Goal: Task Accomplishment & Management: Manage account settings

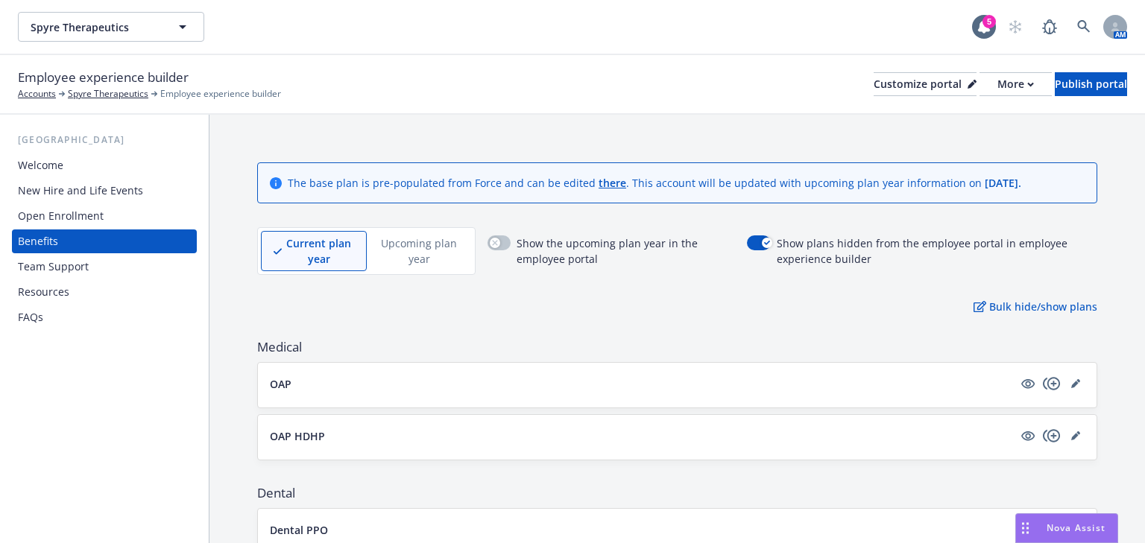
scroll to position [634, 0]
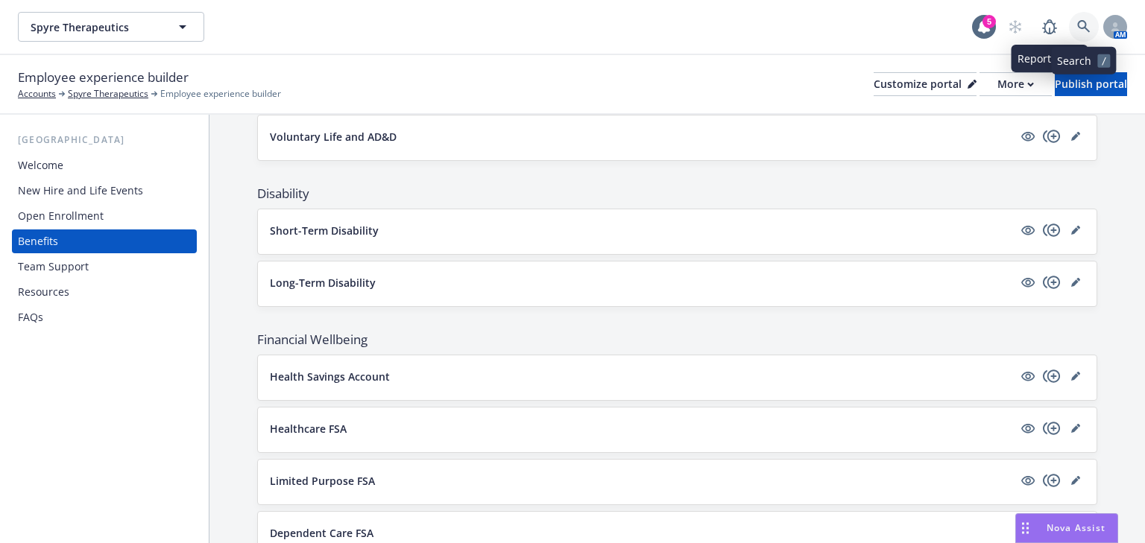
click at [1073, 27] on link at bounding box center [1084, 27] width 30 height 30
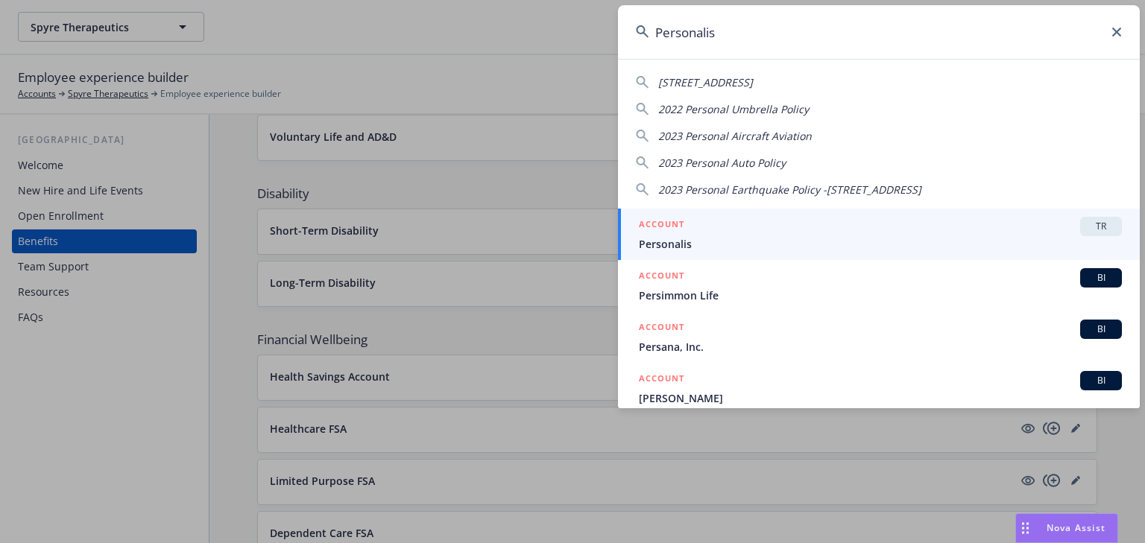
type input "Personalis"
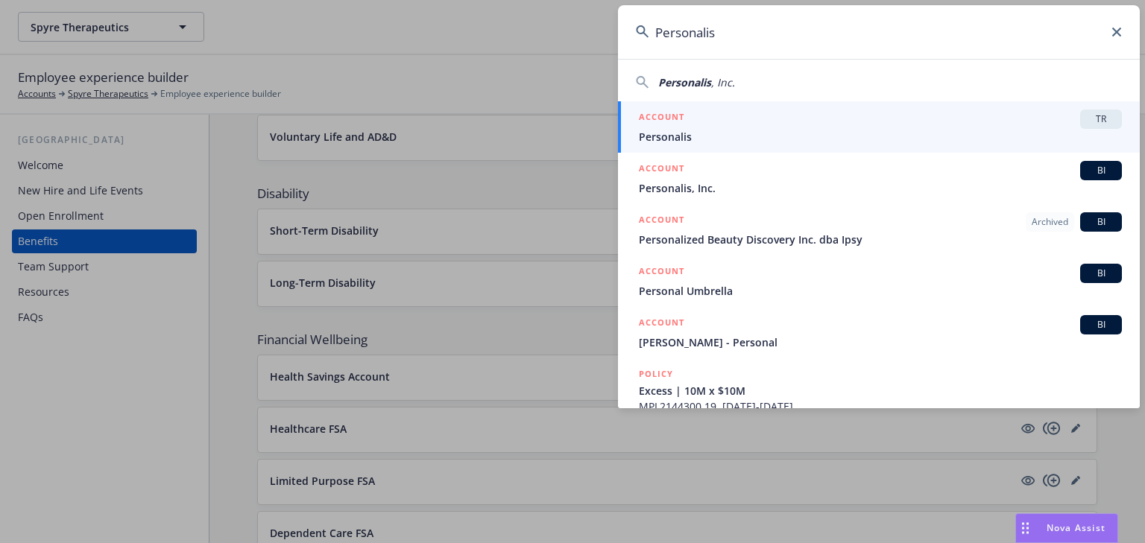
click at [685, 119] on div "ACCOUNT TR" at bounding box center [880, 119] width 483 height 19
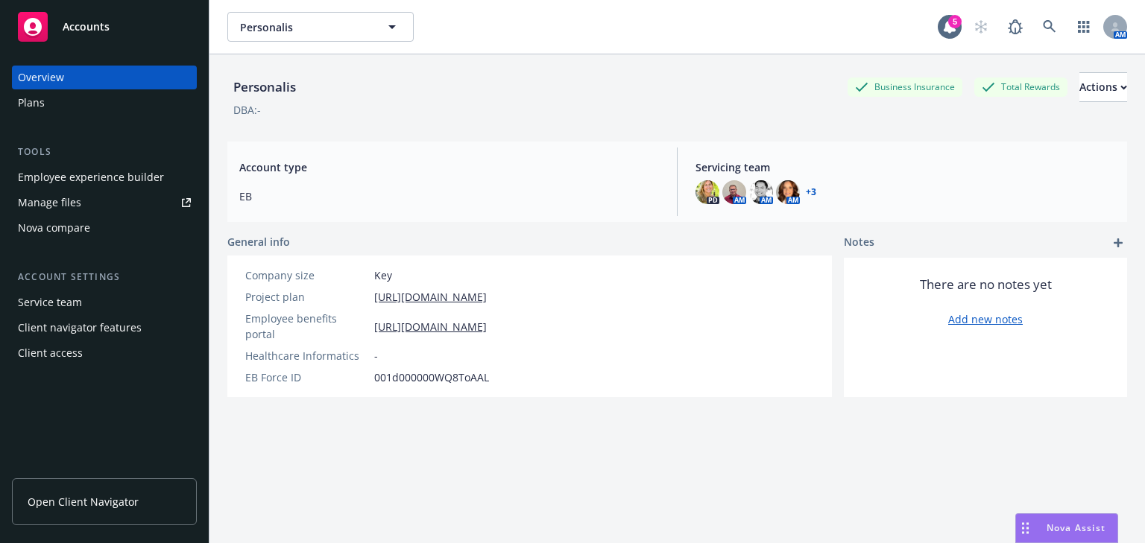
click at [84, 180] on div "Employee experience builder" at bounding box center [91, 177] width 146 height 24
click at [96, 180] on div "Employee experience builder" at bounding box center [91, 177] width 146 height 24
click at [45, 176] on div "Employee experience builder" at bounding box center [91, 177] width 146 height 24
click at [119, 171] on div "Employee experience builder" at bounding box center [91, 177] width 146 height 24
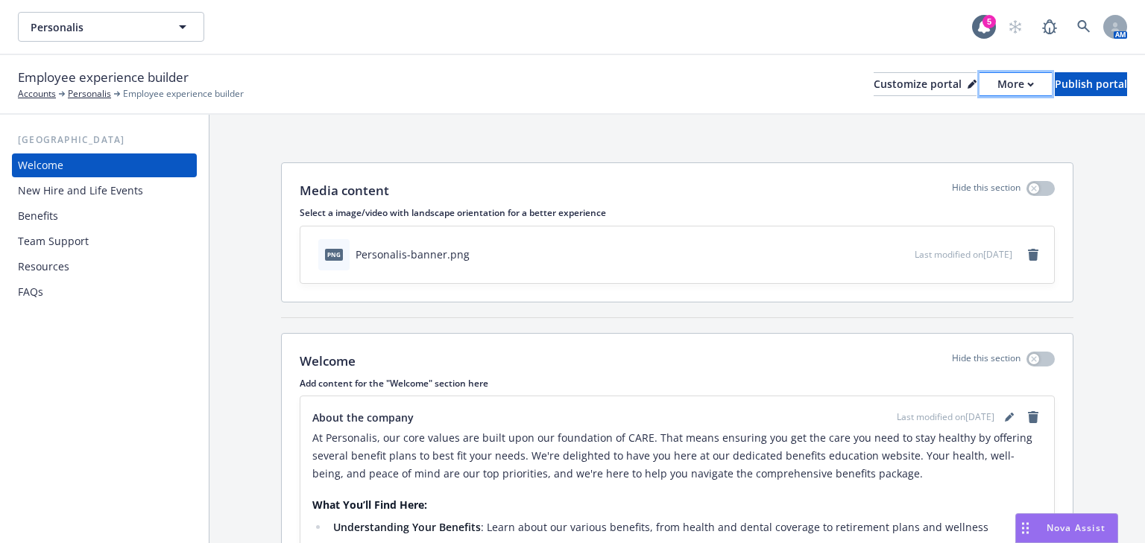
click at [997, 86] on div "More" at bounding box center [1015, 84] width 37 height 22
click at [990, 80] on button "More" at bounding box center [1015, 84] width 72 height 24
click at [923, 143] on link "Copy portal link" at bounding box center [936, 148] width 136 height 30
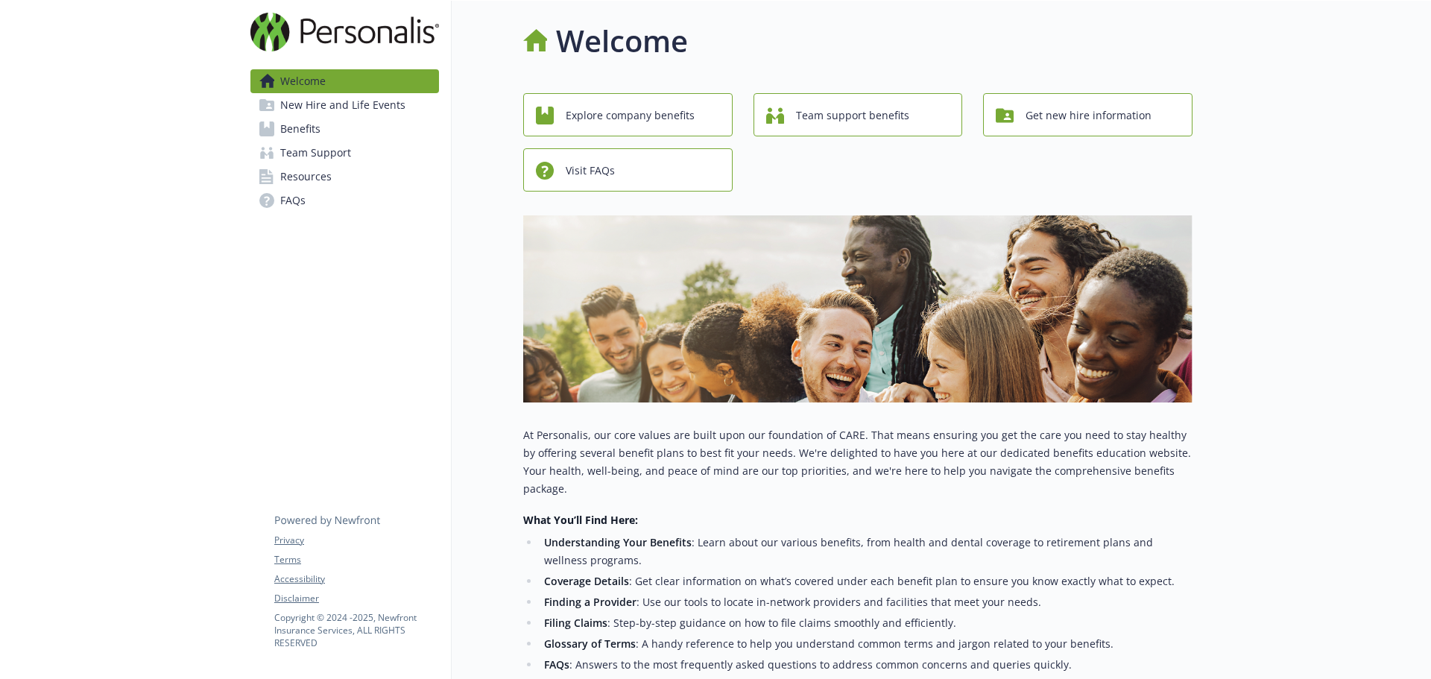
drag, startPoint x: 233, startPoint y: 1, endPoint x: 233, endPoint y: 10, distance: 9.7
click at [233, 10] on div at bounding box center [119, 528] width 239 height 1055
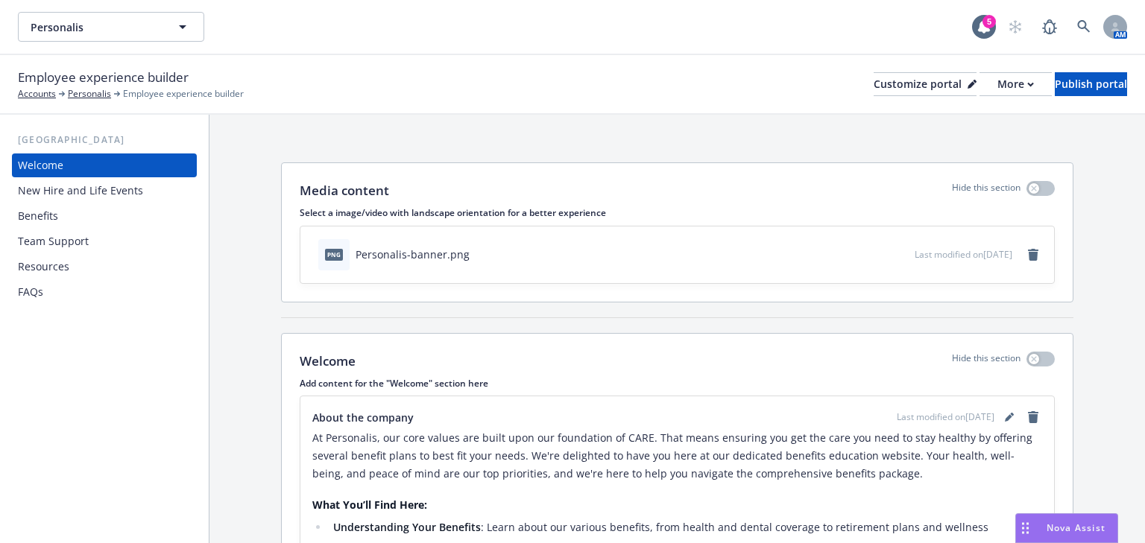
click at [122, 195] on div "New Hire and Life Events" at bounding box center [80, 191] width 125 height 24
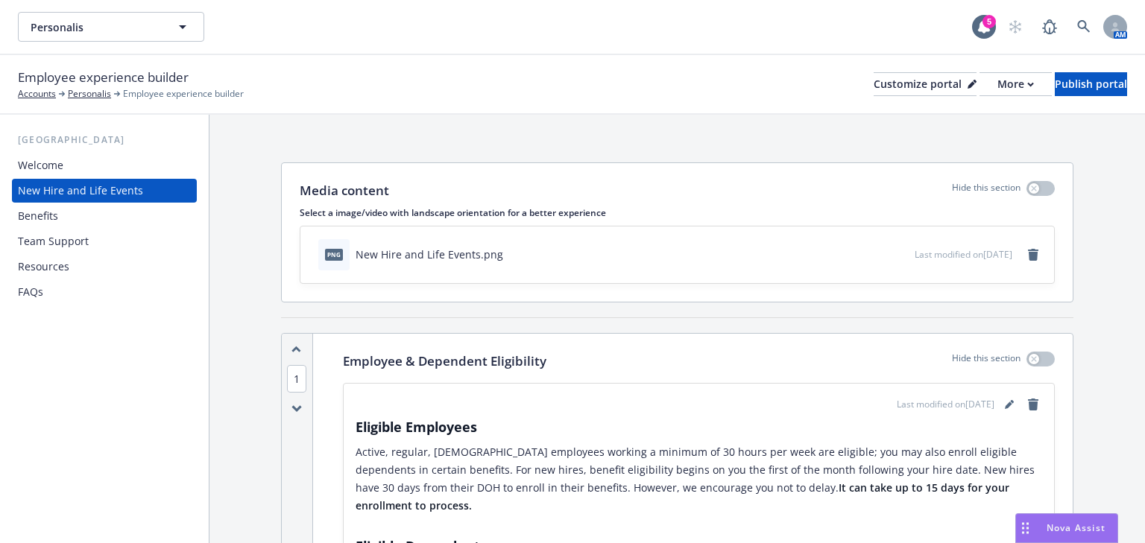
click at [69, 221] on div "Benefits" at bounding box center [104, 216] width 173 height 24
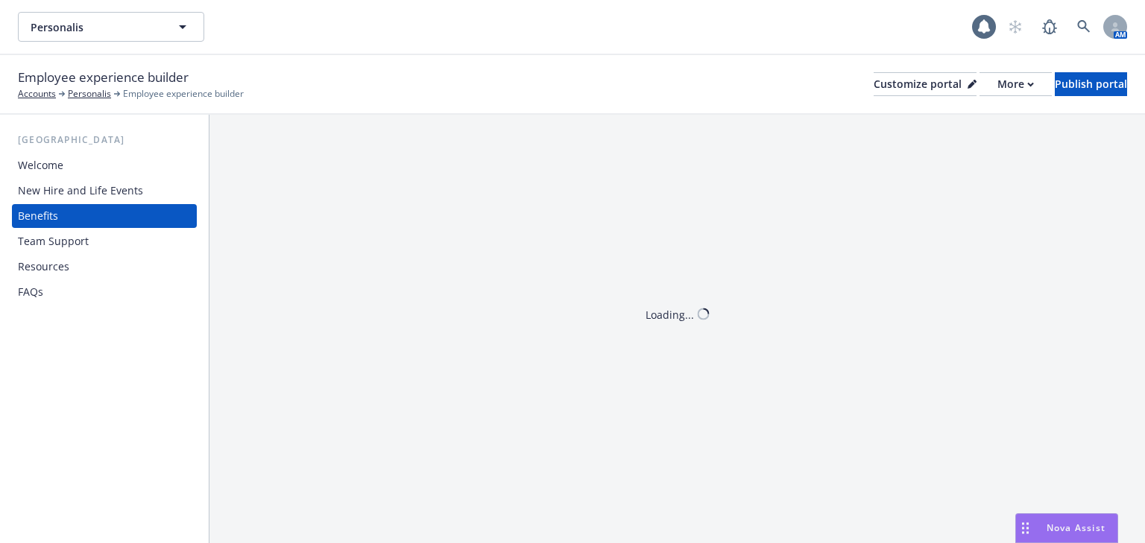
click at [60, 239] on div "Team Support" at bounding box center [53, 242] width 71 height 24
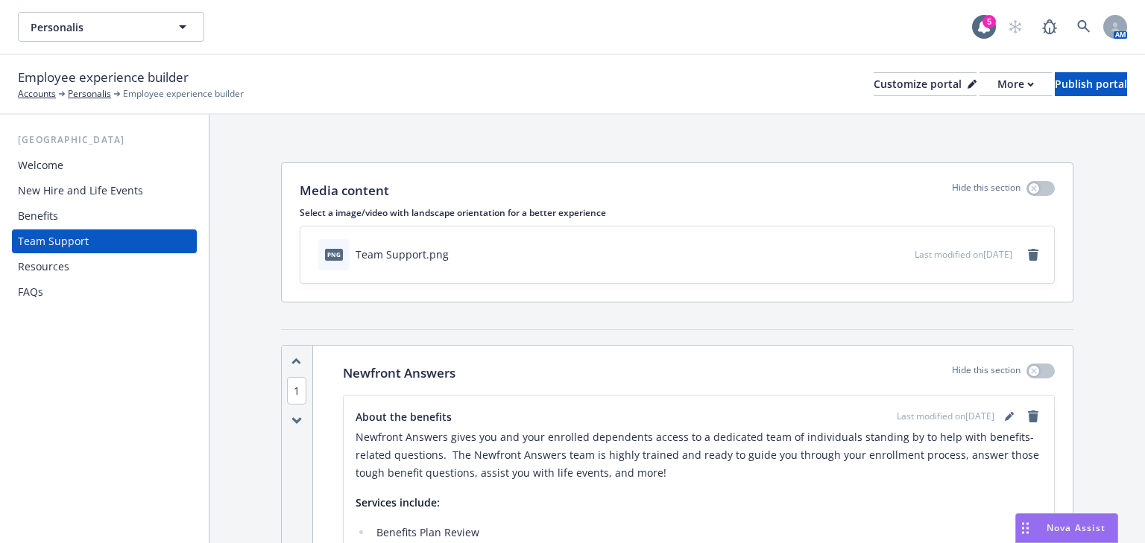
click at [57, 268] on div "Resources" at bounding box center [43, 267] width 51 height 24
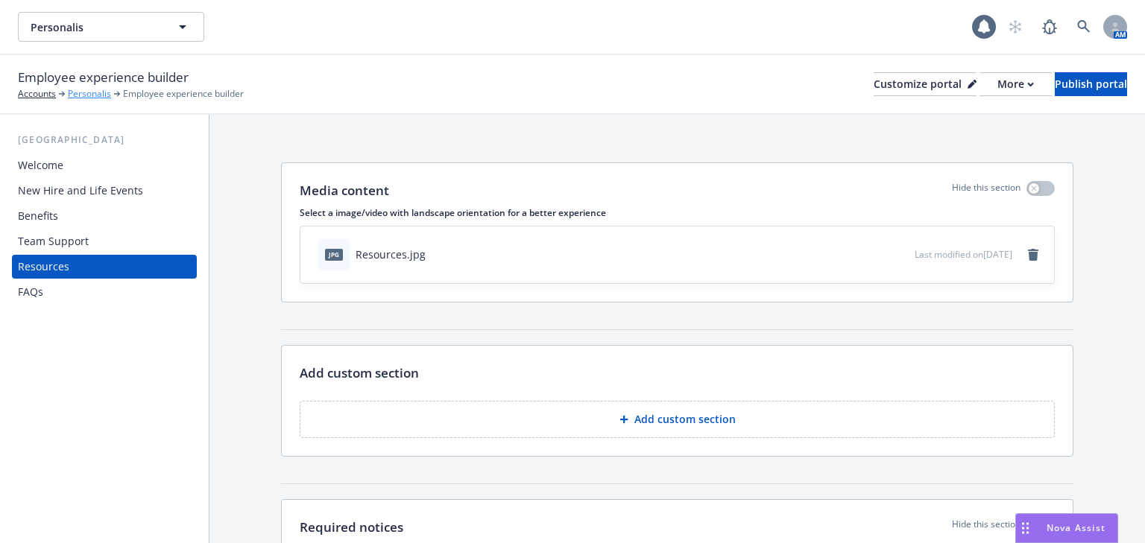
click at [94, 98] on link "Personalis" at bounding box center [89, 93] width 43 height 13
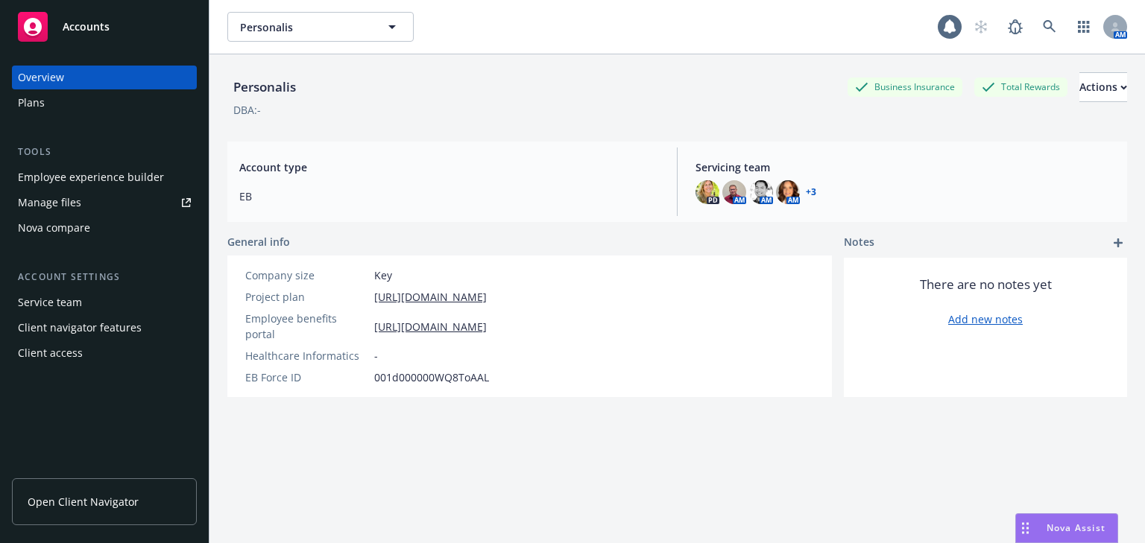
click at [66, 205] on div "Manage files" at bounding box center [49, 203] width 63 height 24
click at [59, 173] on div "Employee experience builder" at bounding box center [91, 177] width 146 height 24
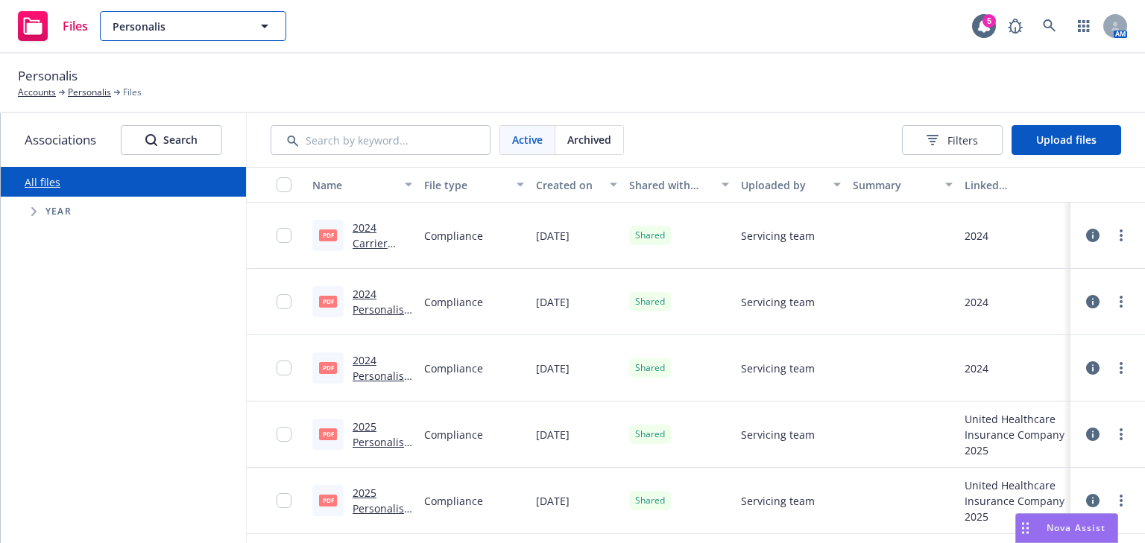
click at [272, 24] on icon "button" at bounding box center [265, 26] width 18 height 18
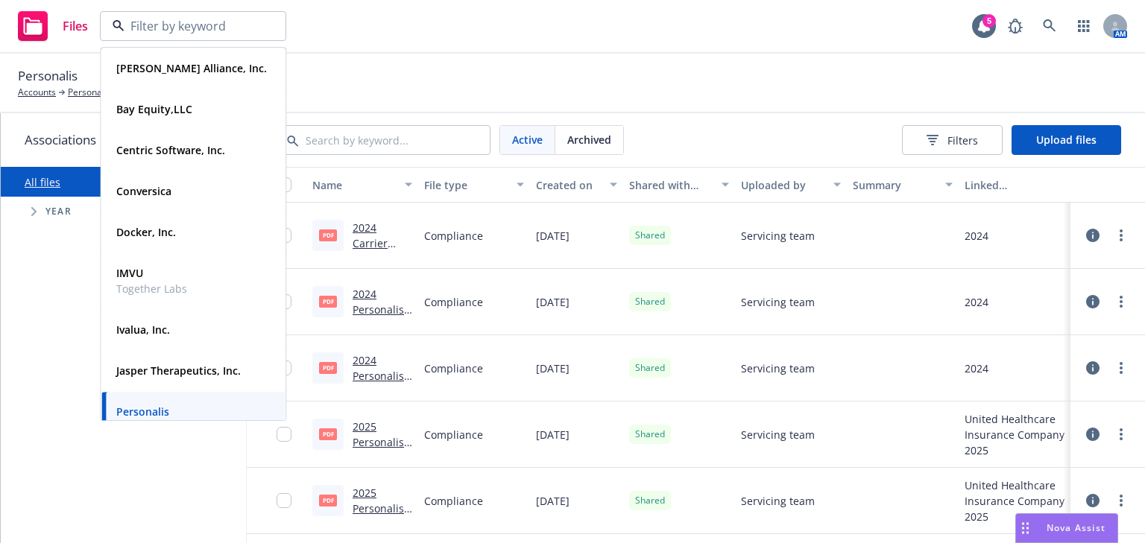
click at [751, 120] on div "Active Archived Filters Upload files" at bounding box center [696, 140] width 898 height 54
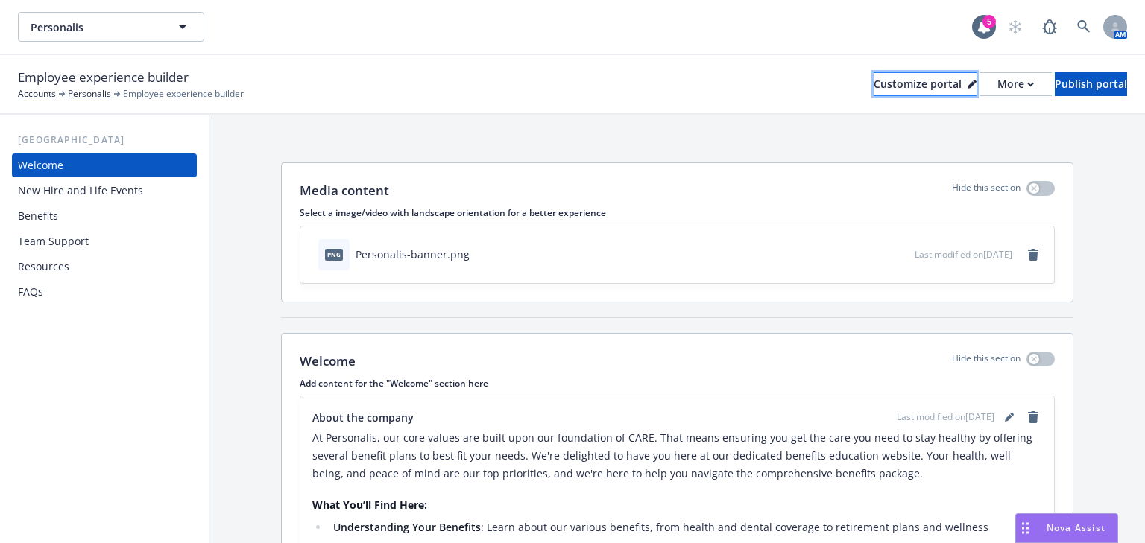
click at [874, 80] on div "Customize portal" at bounding box center [925, 84] width 103 height 22
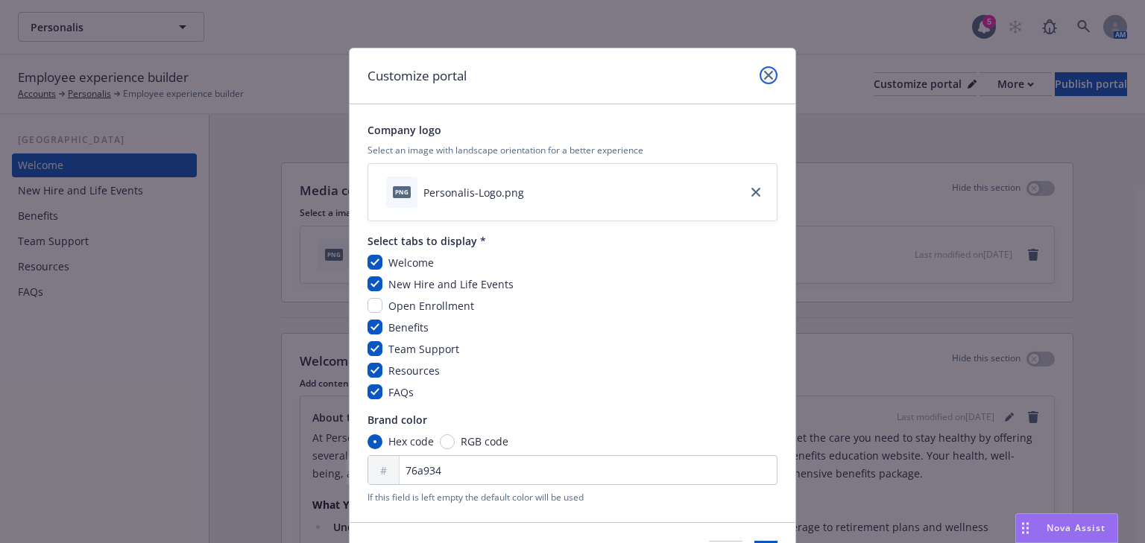
click at [759, 75] on link "close" at bounding box center [768, 75] width 18 height 18
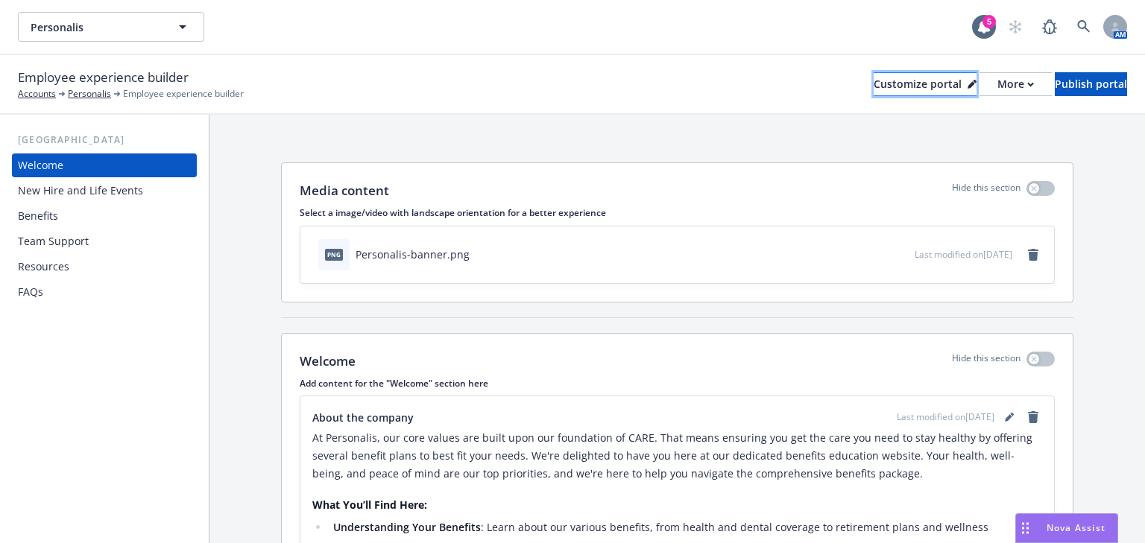
click at [874, 92] on div "Customize portal" at bounding box center [925, 84] width 103 height 22
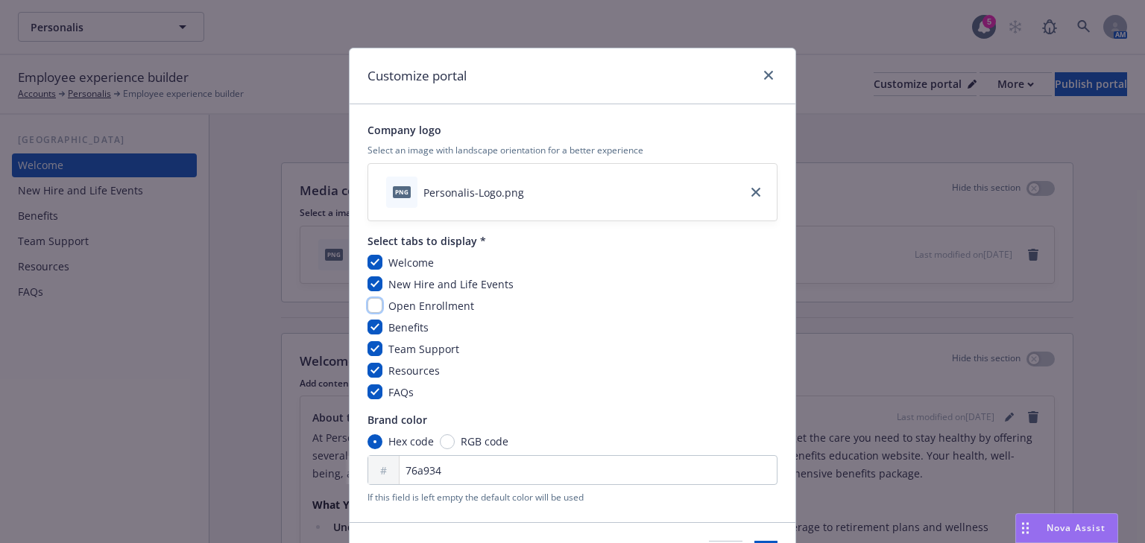
click at [367, 308] on input "checkbox" at bounding box center [374, 305] width 15 height 15
checkbox input "true"
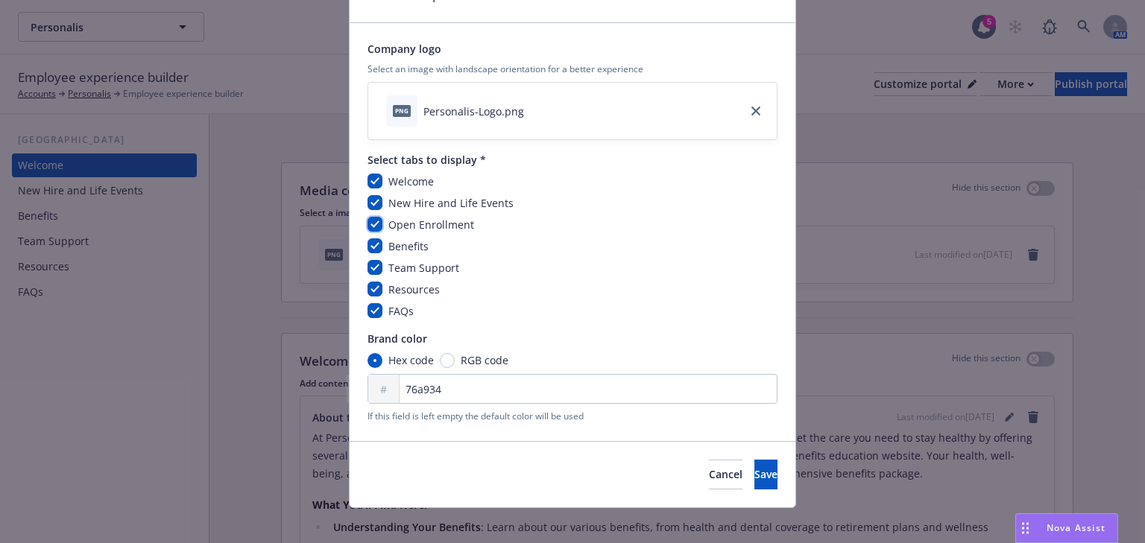
scroll to position [93, 0]
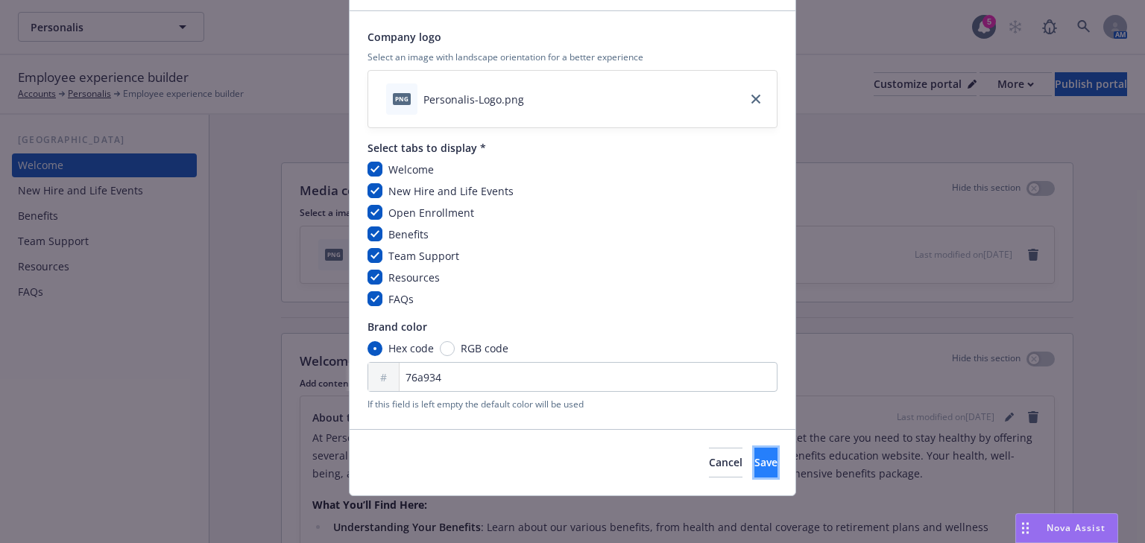
click at [754, 459] on button "Save" at bounding box center [765, 463] width 23 height 30
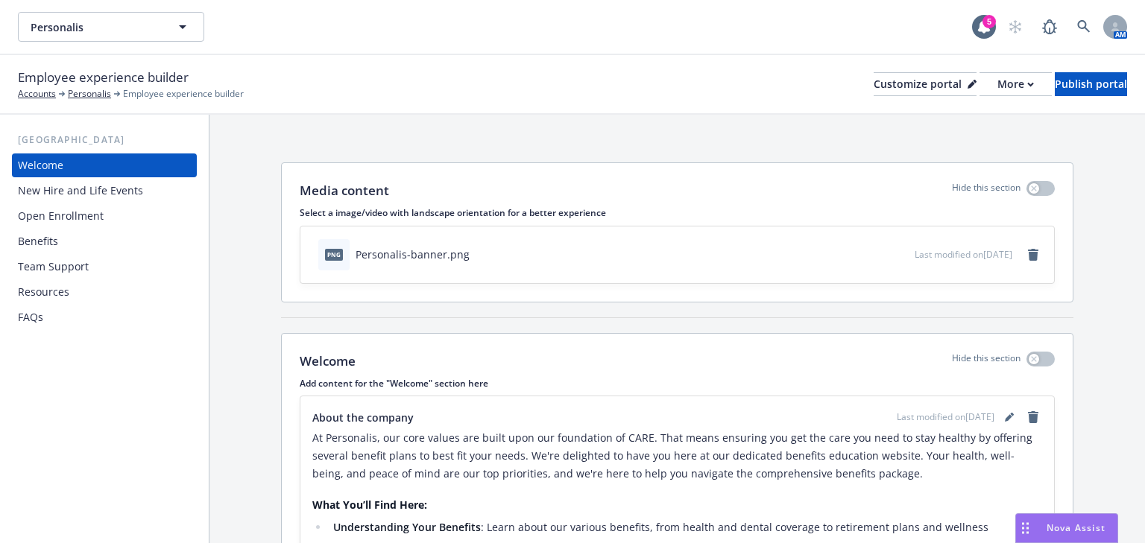
click at [65, 211] on div "Open Enrollment" at bounding box center [61, 216] width 86 height 24
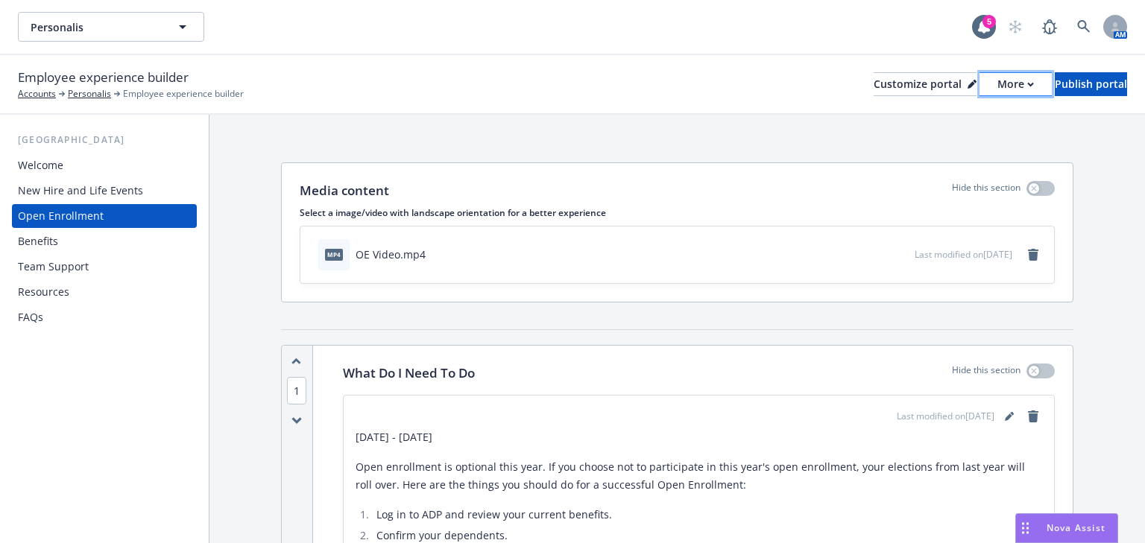
click at [997, 87] on div "More" at bounding box center [1015, 84] width 37 height 22
click at [941, 121] on link "Copy preview link" at bounding box center [936, 118] width 136 height 30
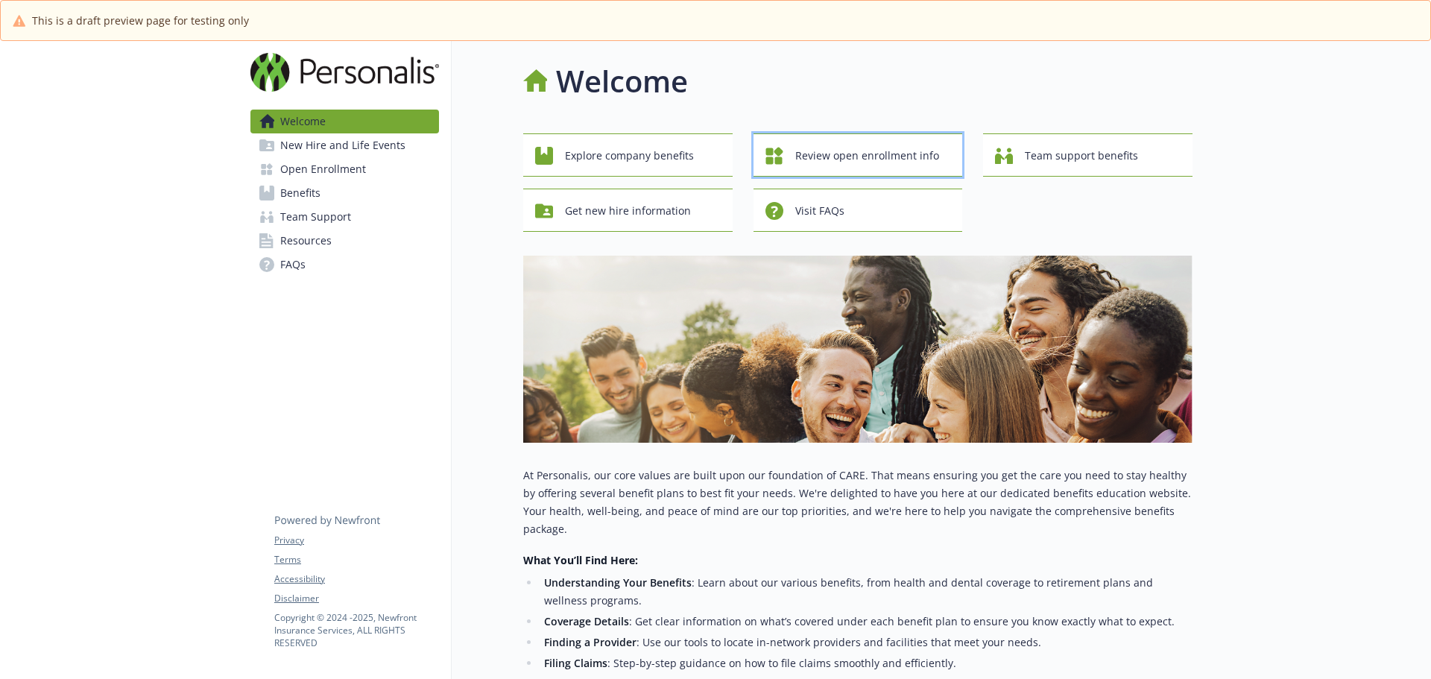
click at [874, 162] on span "Review open enrollment info" at bounding box center [867, 156] width 144 height 28
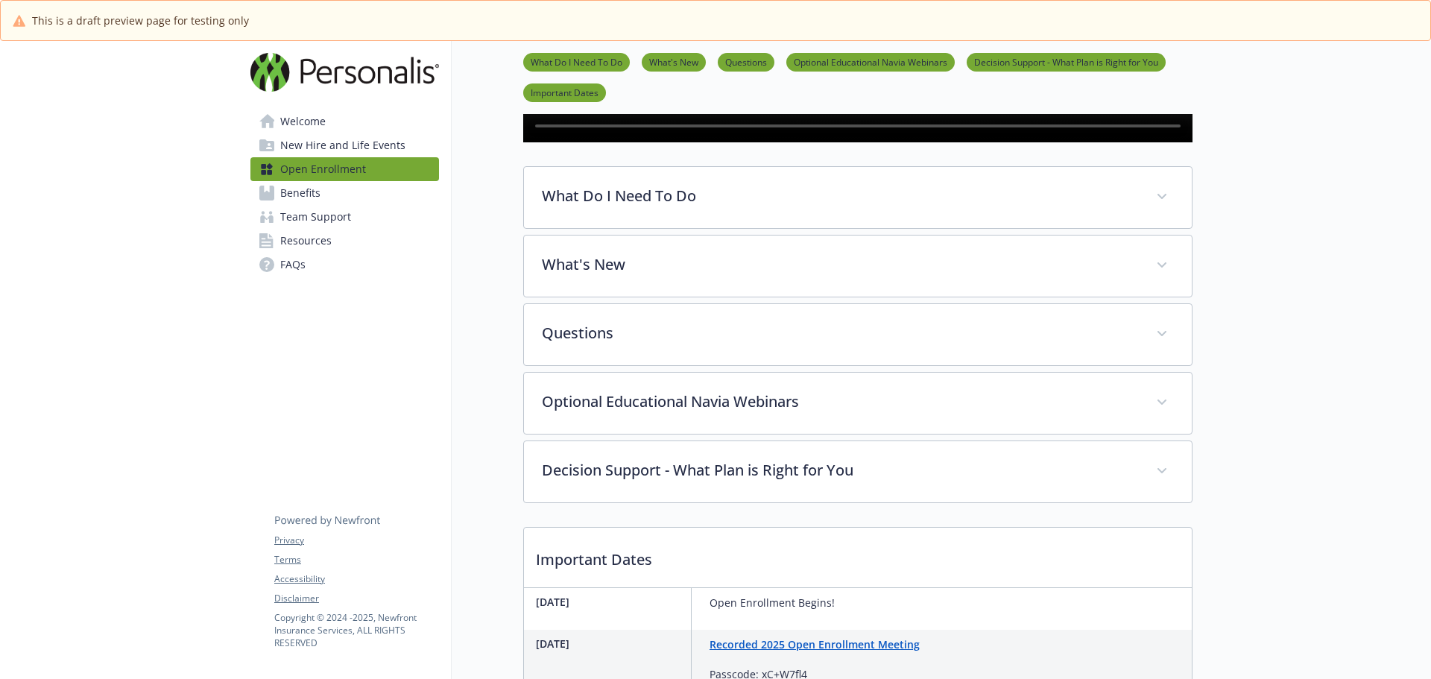
scroll to position [447, 0]
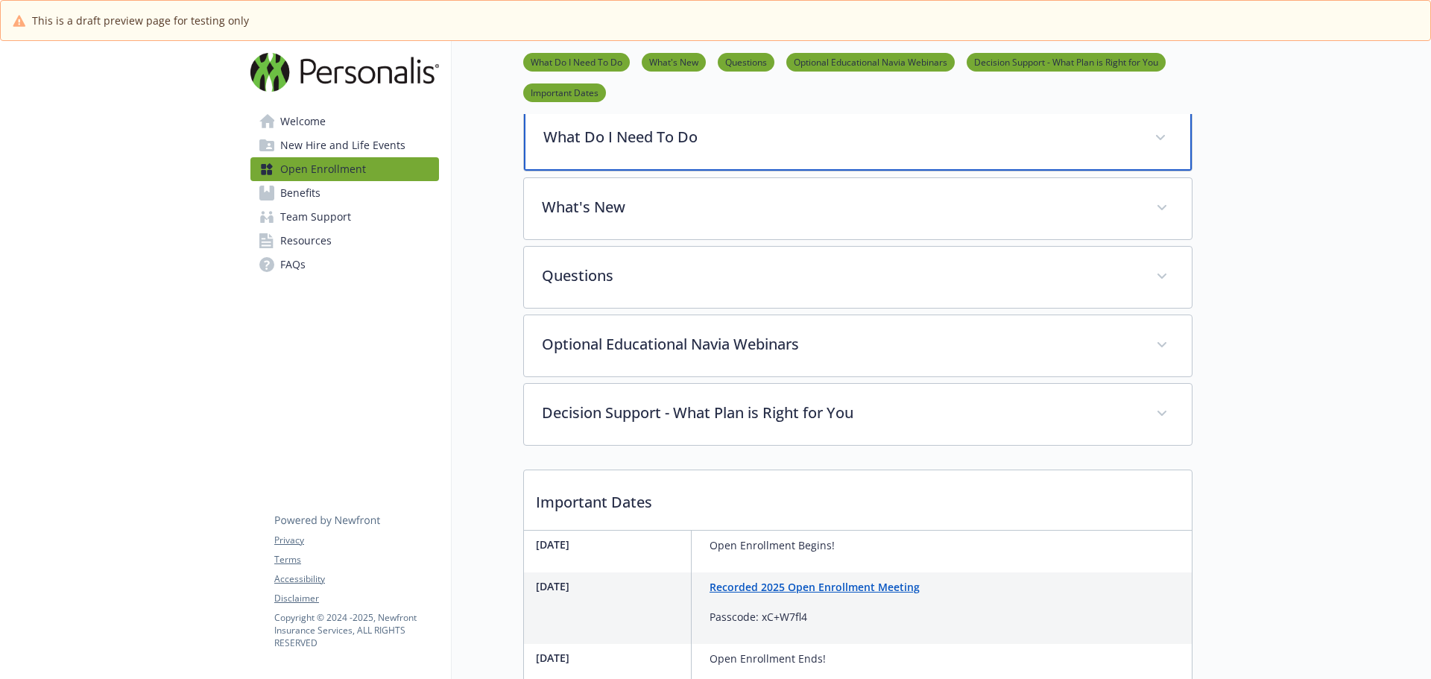
click at [683, 148] on p "What Do I Need To Do" at bounding box center [839, 137] width 593 height 22
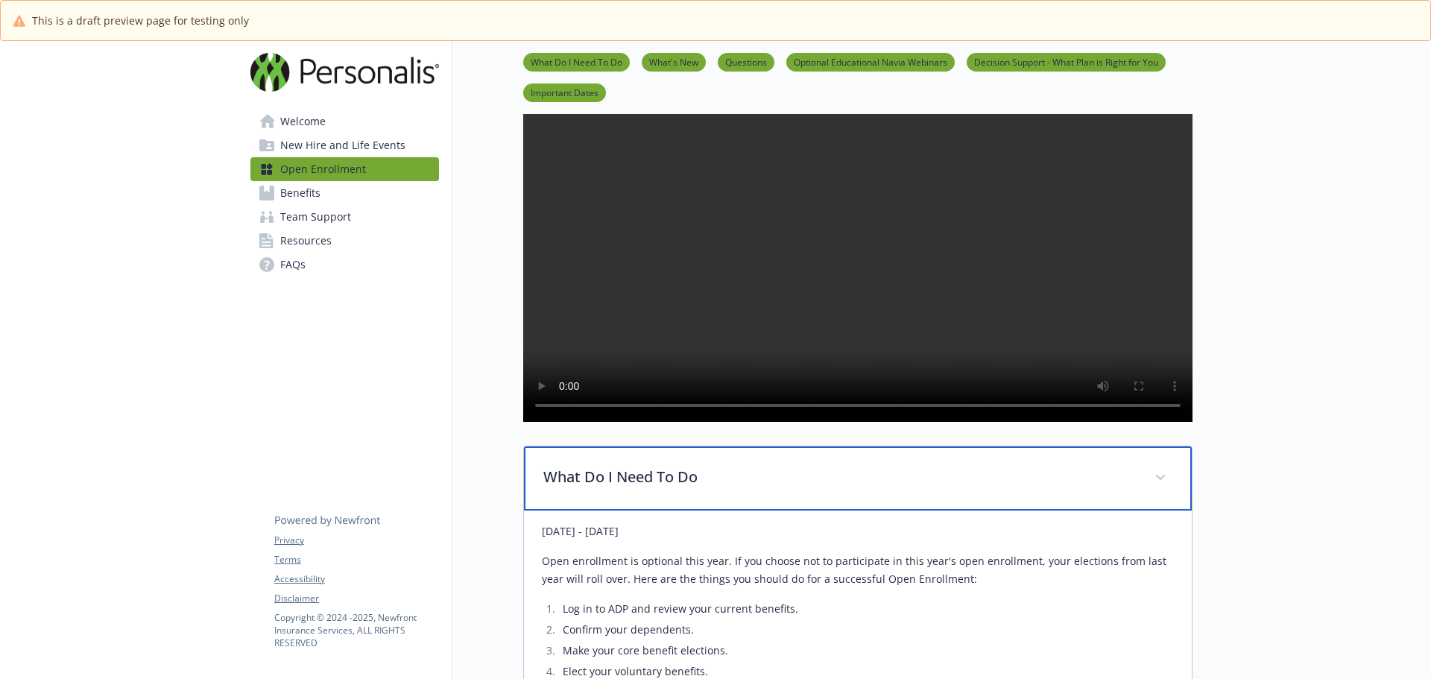
scroll to position [0, 0]
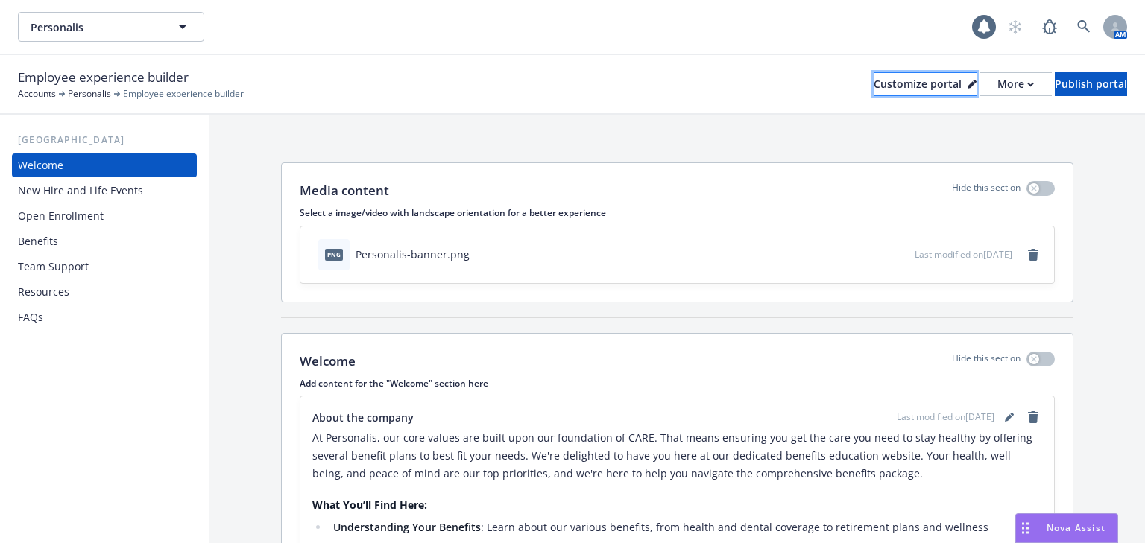
click at [874, 91] on div "Customize portal" at bounding box center [925, 84] width 103 height 22
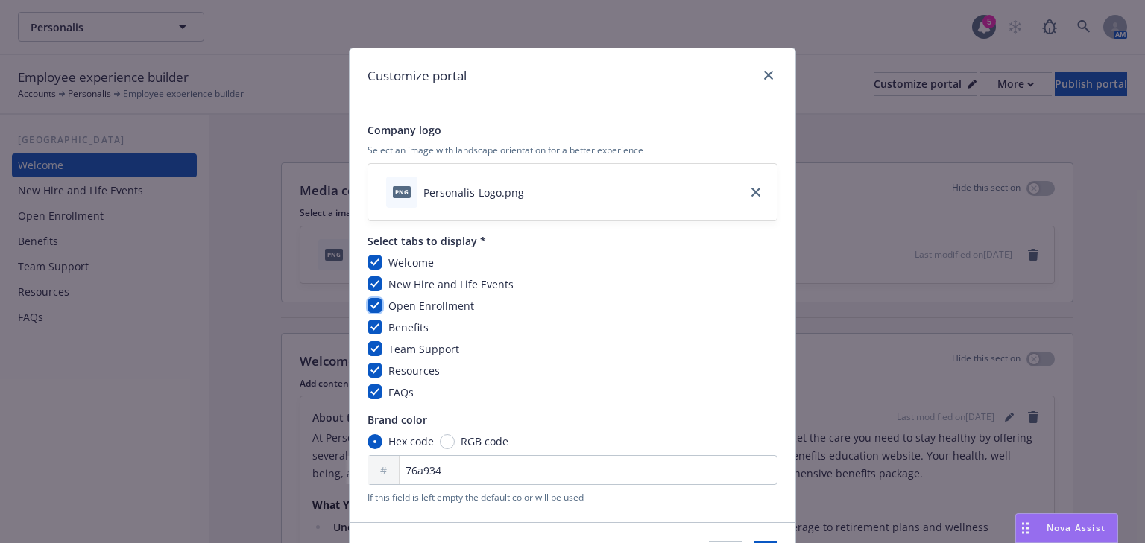
click at [367, 303] on input "checkbox" at bounding box center [374, 305] width 15 height 15
checkbox input "false"
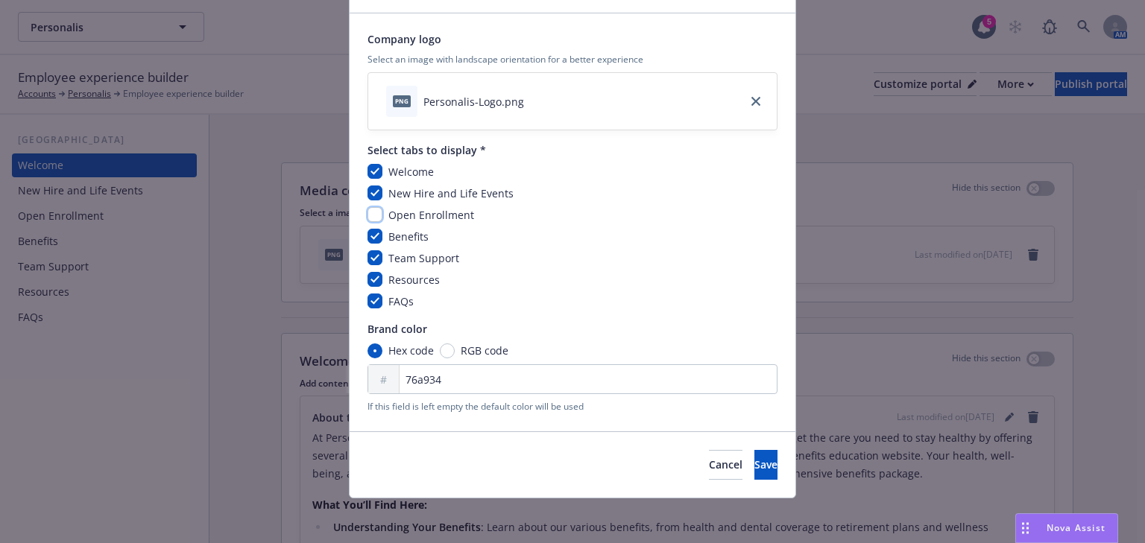
scroll to position [93, 0]
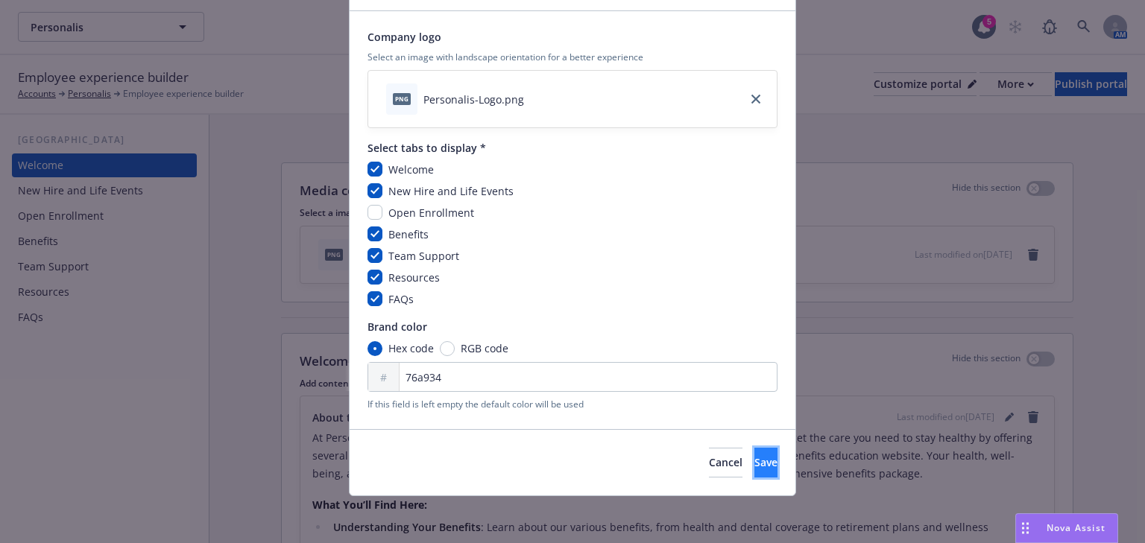
click at [754, 462] on button "Save" at bounding box center [765, 463] width 23 height 30
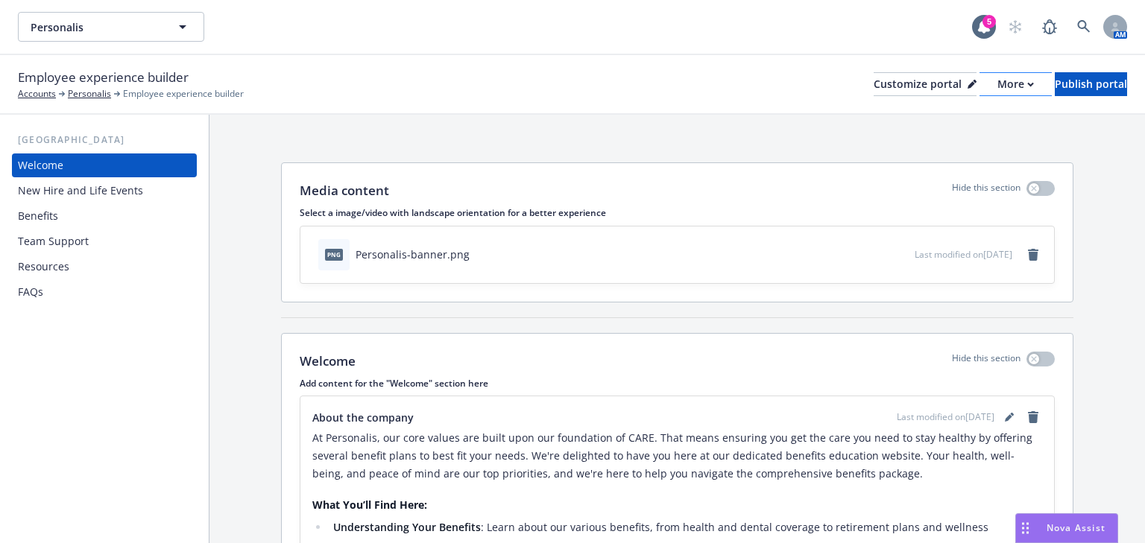
drag, startPoint x: 972, startPoint y: 104, endPoint x: 976, endPoint y: 89, distance: 14.9
click at [974, 99] on div "Employee experience builder Accounts Personalis Employee experience builder Cus…" at bounding box center [572, 85] width 1145 height 60
click at [997, 88] on div "More" at bounding box center [1015, 84] width 37 height 22
click at [944, 142] on link "Copy portal link" at bounding box center [936, 148] width 136 height 30
click at [892, 88] on div "Customize portal" at bounding box center [925, 84] width 103 height 22
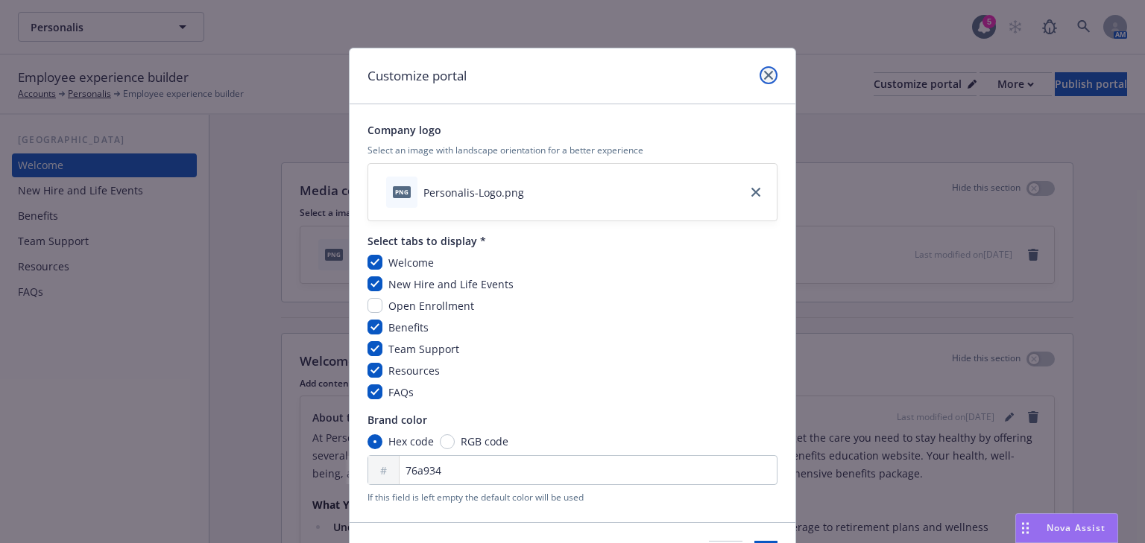
click at [764, 79] on icon "close" at bounding box center [768, 75] width 9 height 9
